Goal: Check status: Check status

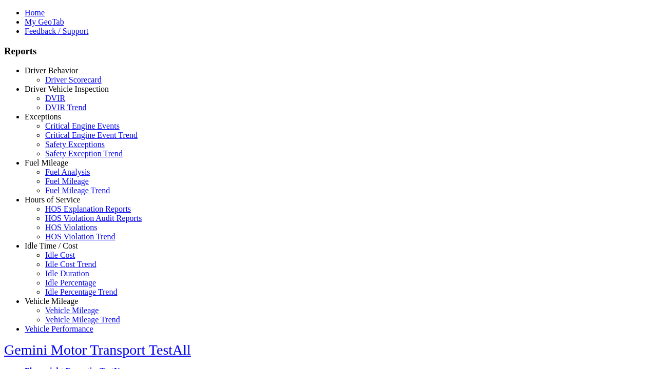
click at [59, 250] on link "Idle Time / Cost" at bounding box center [51, 246] width 53 height 9
click at [67, 269] on link "Idle Cost Trend" at bounding box center [70, 264] width 51 height 9
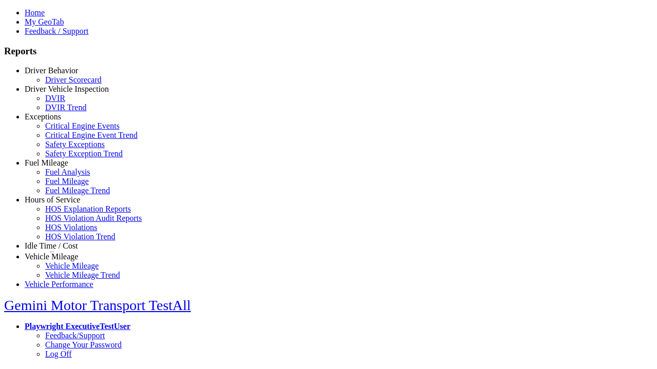
select select "**"
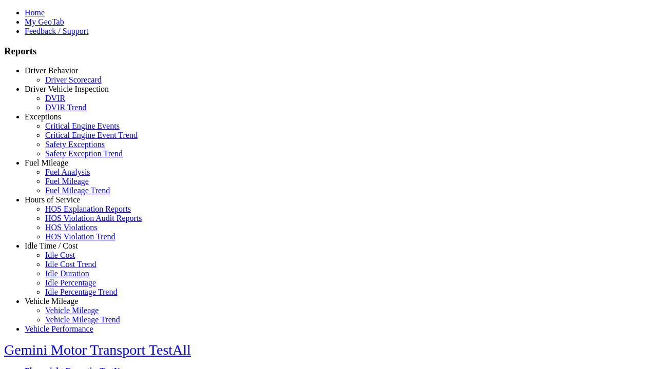
type input "*********"
